Goal: Check status: Check status

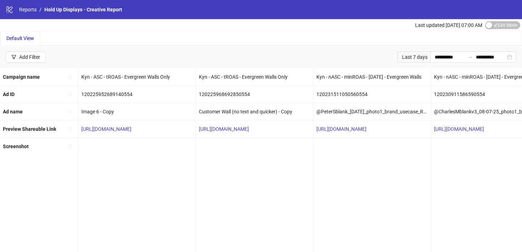
scroll to position [0, 1266]
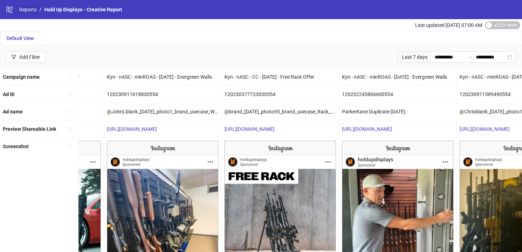
click at [29, 11] on link "Reports" at bounding box center [28, 10] width 20 height 8
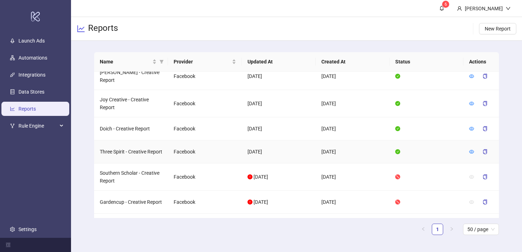
scroll to position [778, 0]
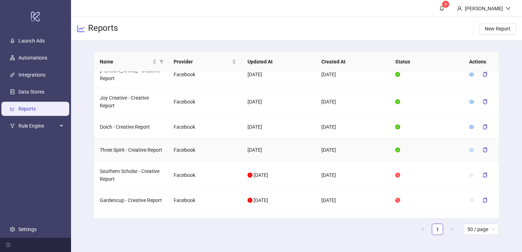
click at [470, 148] on icon "eye" at bounding box center [471, 150] width 5 height 5
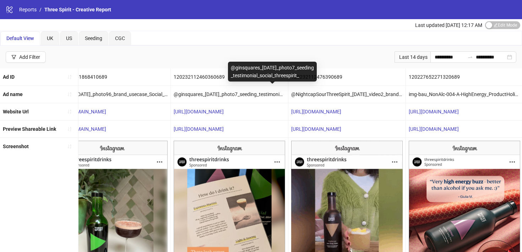
scroll to position [0, 1905]
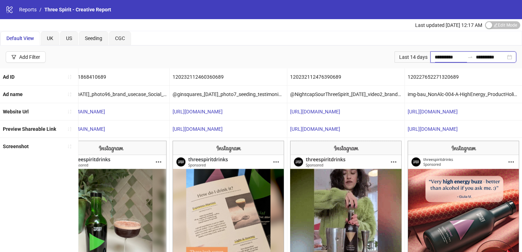
click at [451, 54] on input "**********" at bounding box center [449, 57] width 30 height 8
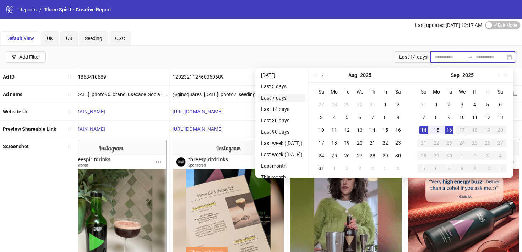
type input "**********"
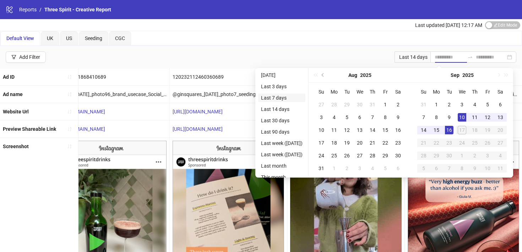
click at [276, 94] on li "Last 7 days" at bounding box center [281, 98] width 47 height 9
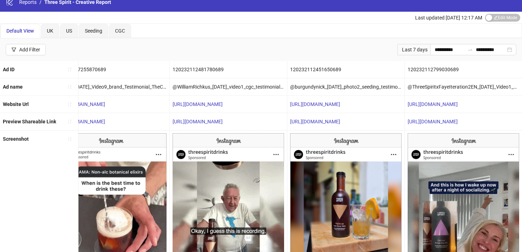
scroll to position [6, 0]
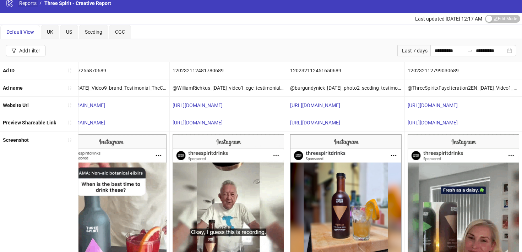
click at [25, 5] on link "Reports" at bounding box center [28, 3] width 20 height 8
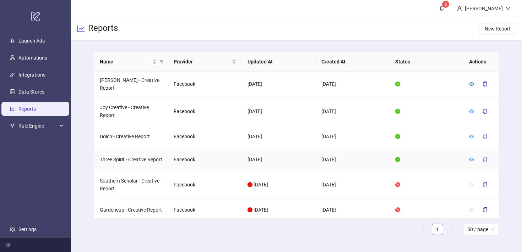
scroll to position [767, 0]
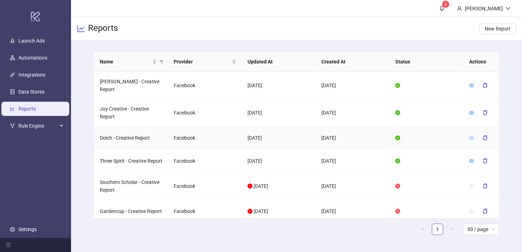
click at [471, 136] on icon "eye" at bounding box center [471, 138] width 5 height 4
